Goal: Find specific page/section

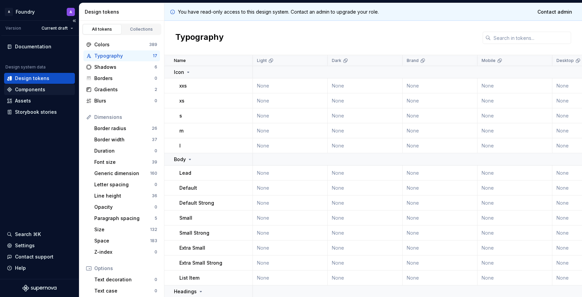
click at [41, 93] on div "Components" at bounding box center [39, 89] width 71 height 11
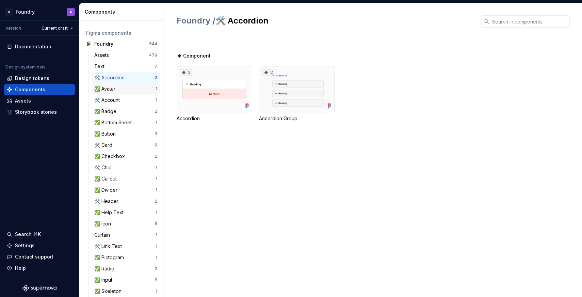
scroll to position [24, 0]
